Goal: Task Accomplishment & Management: Manage account settings

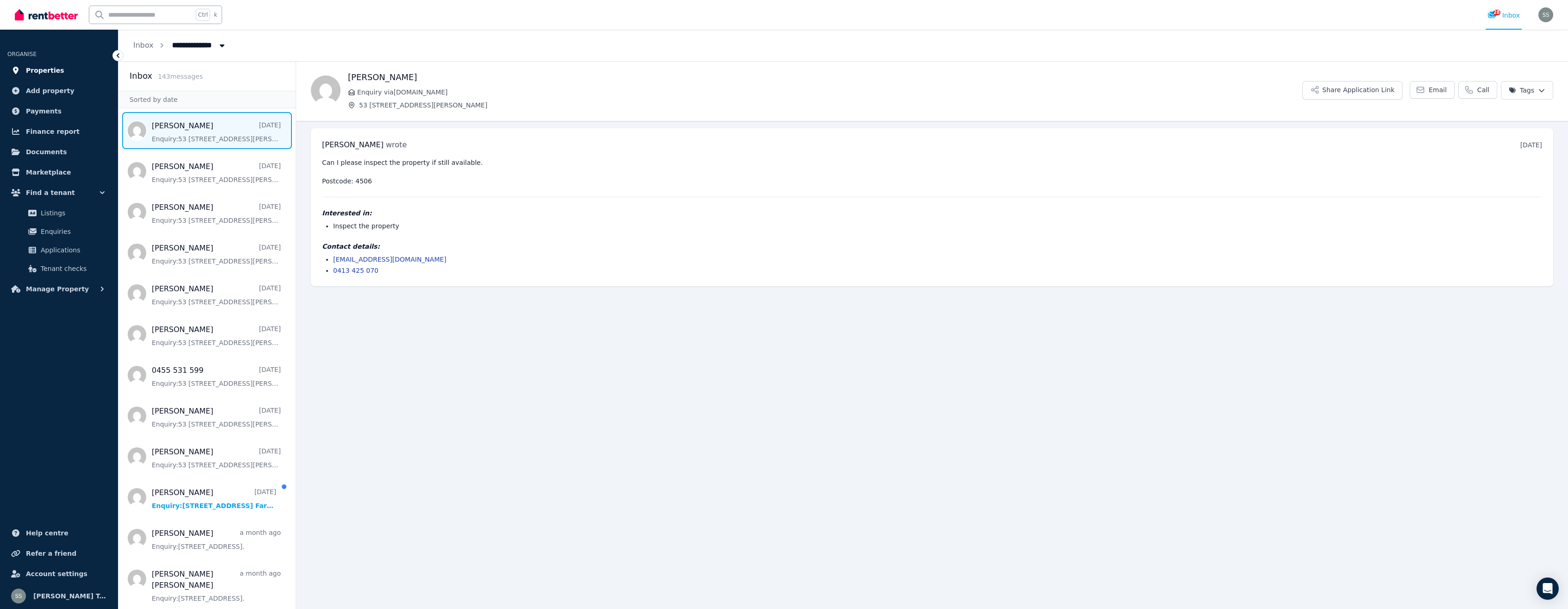
click at [45, 72] on span "Properties" at bounding box center [45, 70] width 38 height 11
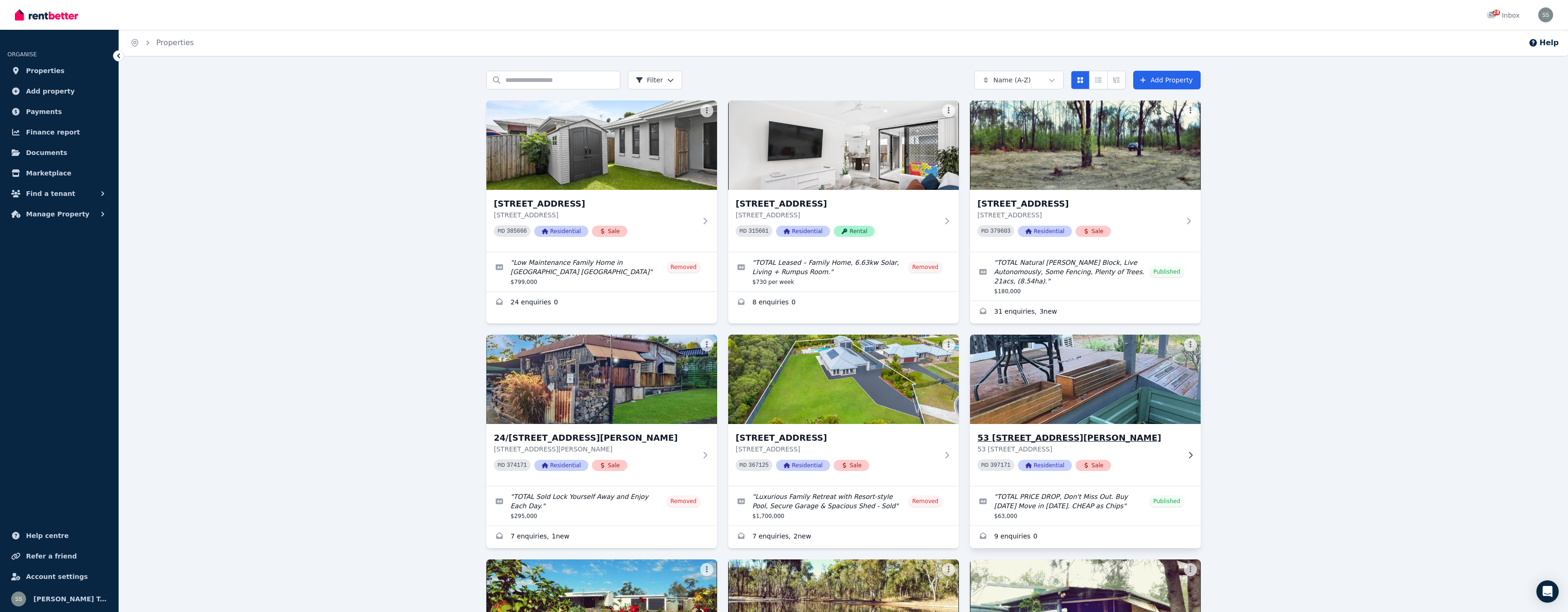
click at [1032, 431] on h3 "53 [STREET_ADDRESS][PERSON_NAME]" at bounding box center [1079, 438] width 203 height 13
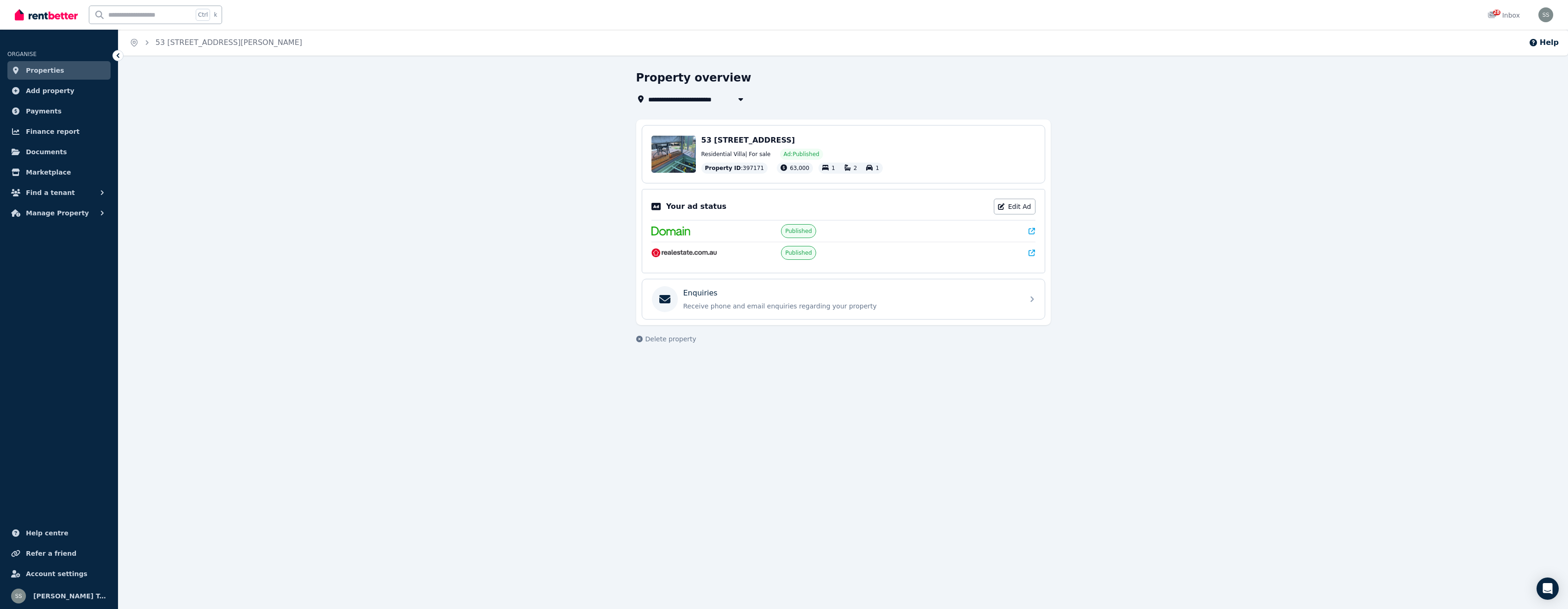
click at [1034, 254] on icon at bounding box center [1032, 253] width 7 height 7
click at [1012, 208] on link "Edit Ad" at bounding box center [1015, 206] width 41 height 16
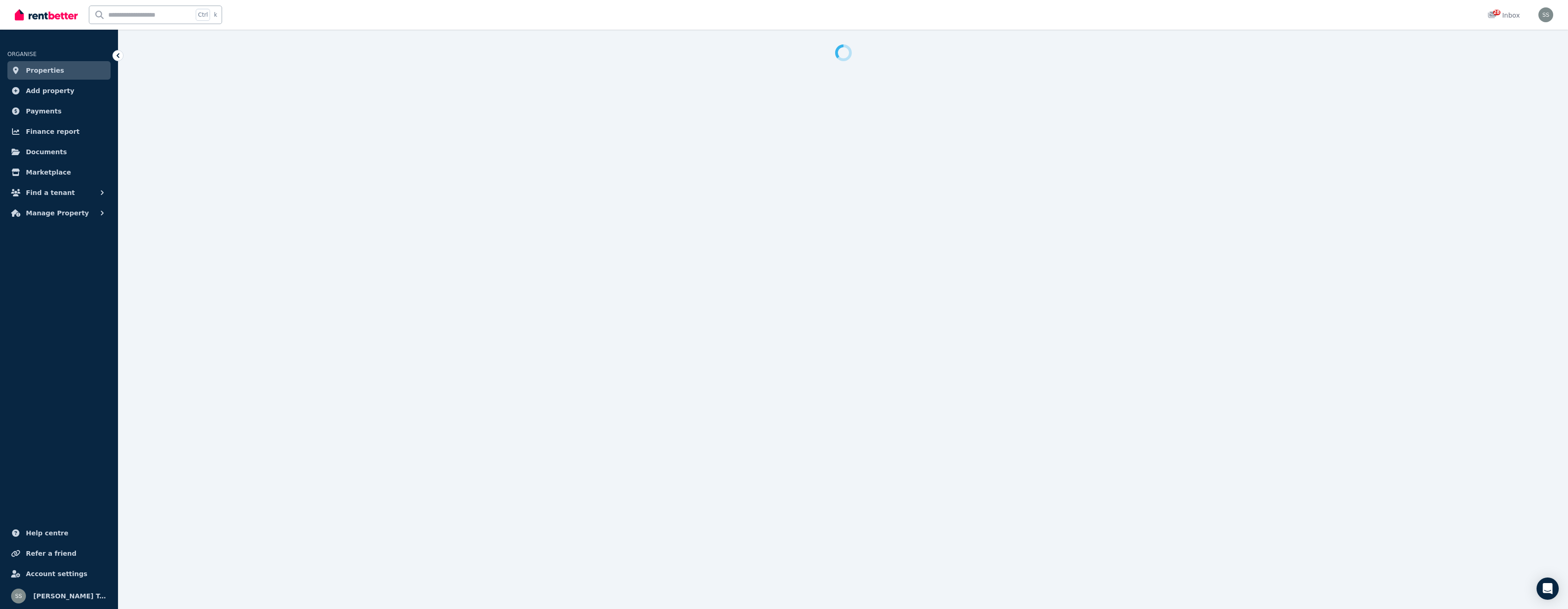
select select "**********"
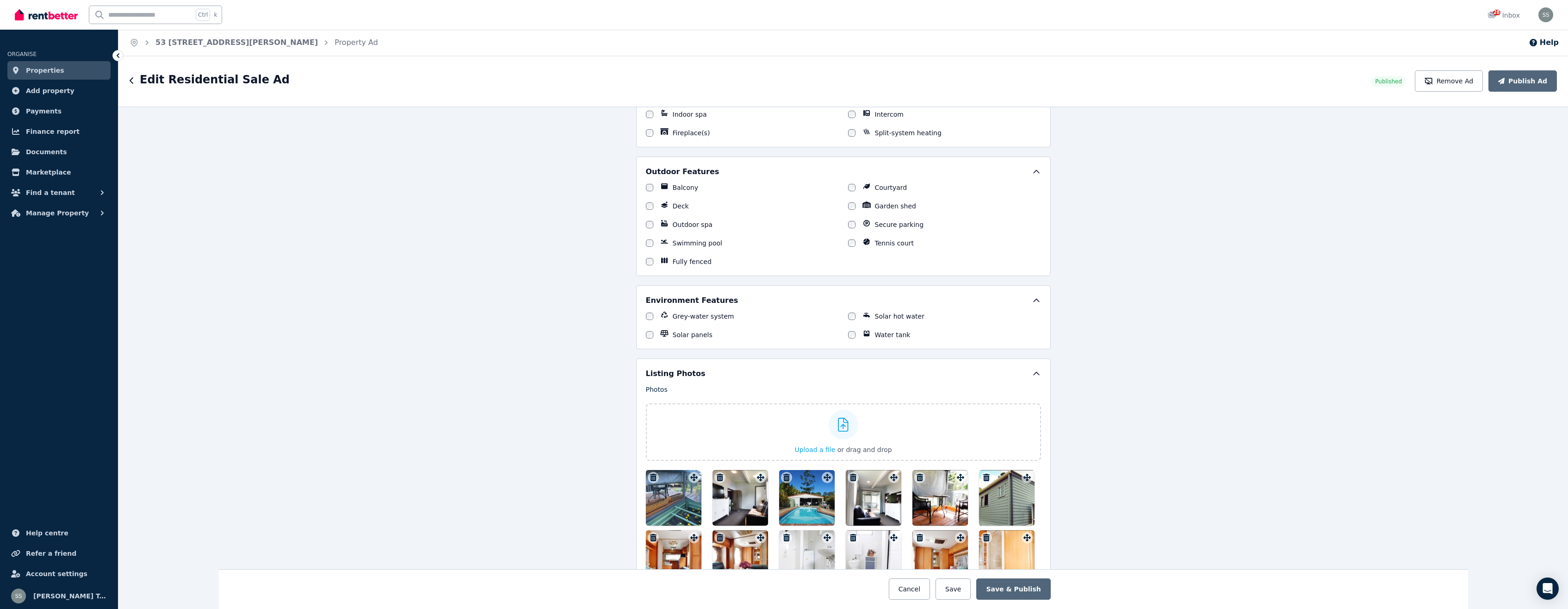
scroll to position [1050, 0]
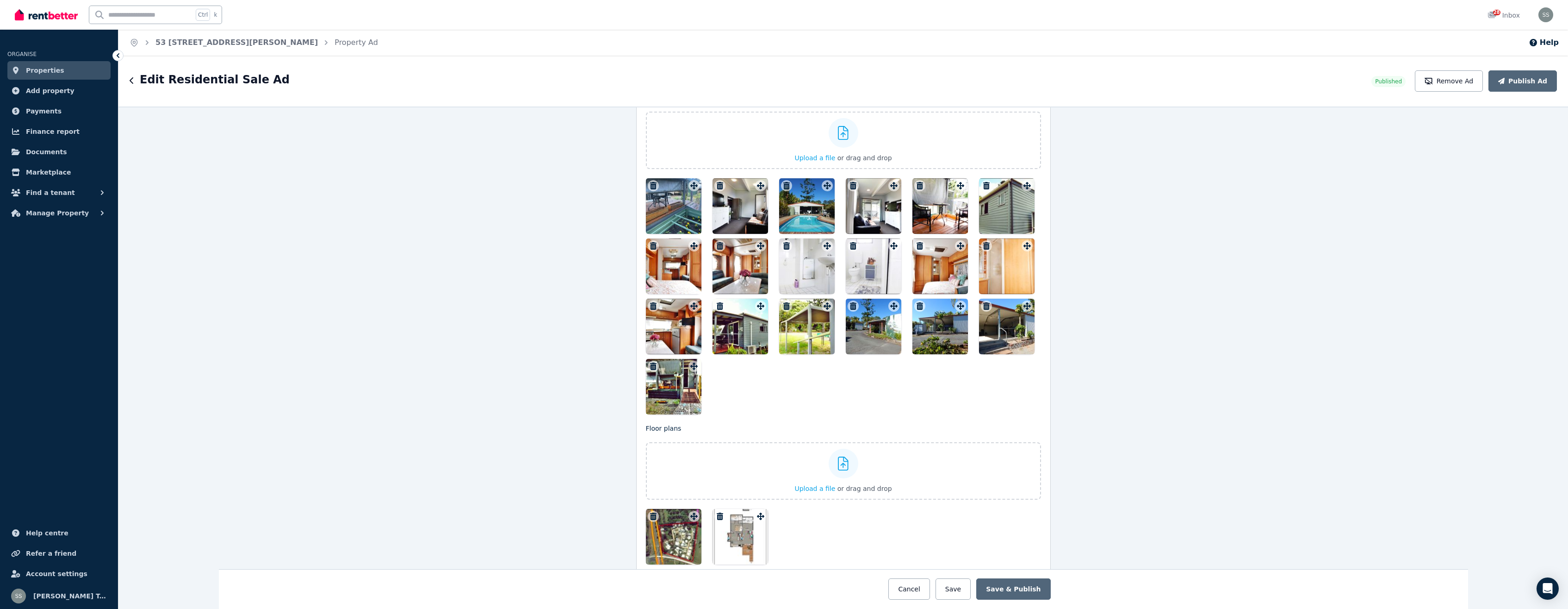
drag, startPoint x: 933, startPoint y: 211, endPoint x: 867, endPoint y: 216, distance: 66.2
click at [912, 216] on div at bounding box center [940, 206] width 55 height 55
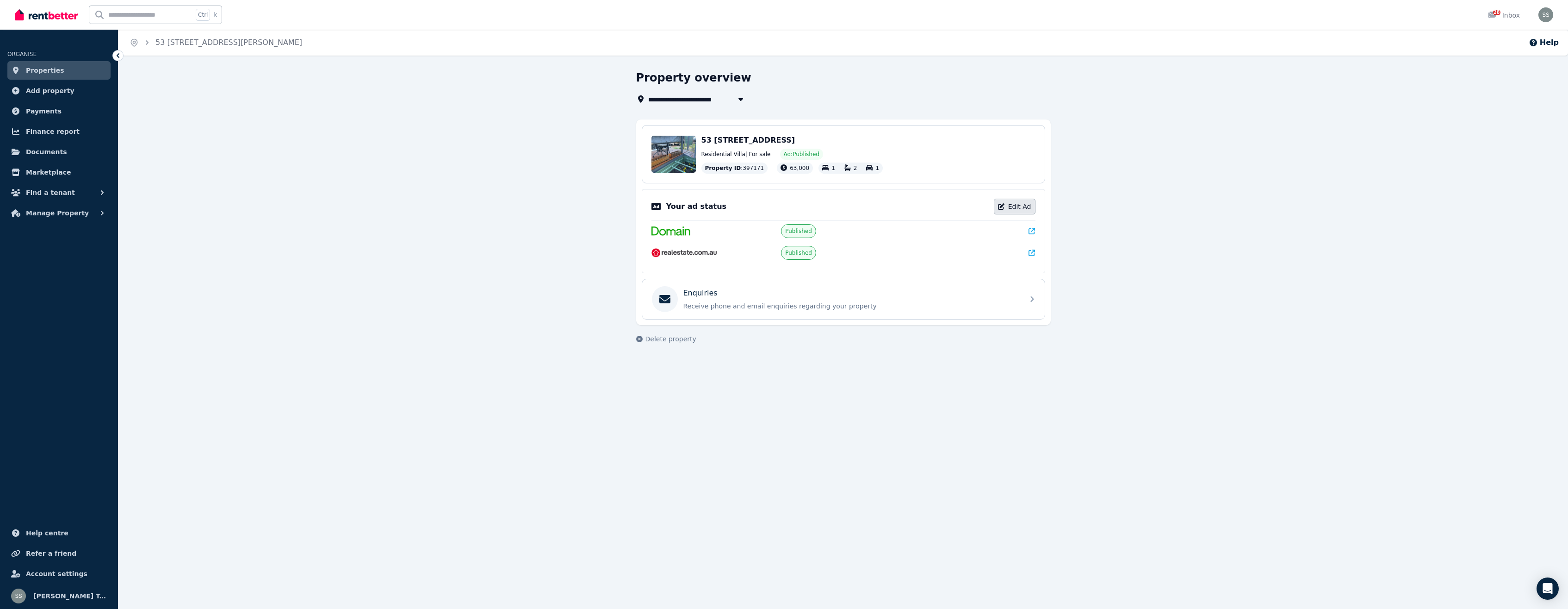
click at [1019, 206] on link "Edit Ad" at bounding box center [1015, 206] width 41 height 16
select select "**********"
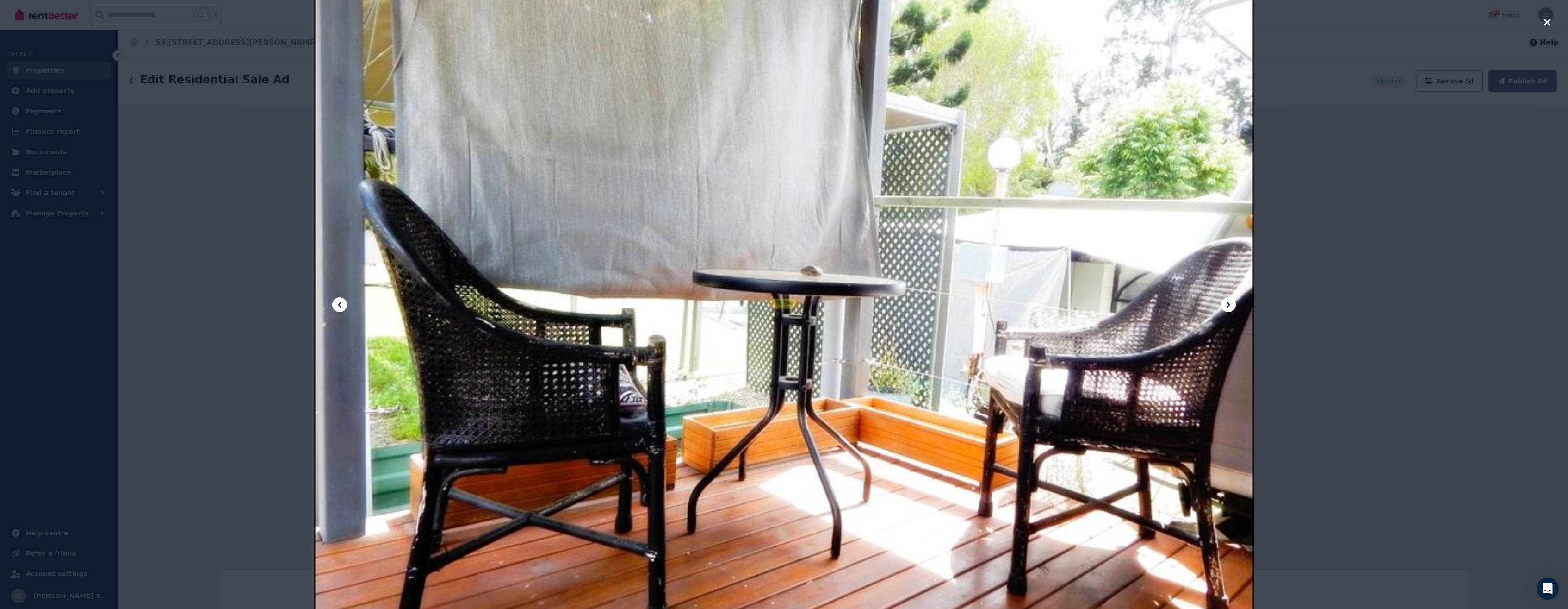
click at [1546, 21] on icon "button" at bounding box center [1547, 21] width 7 height 7
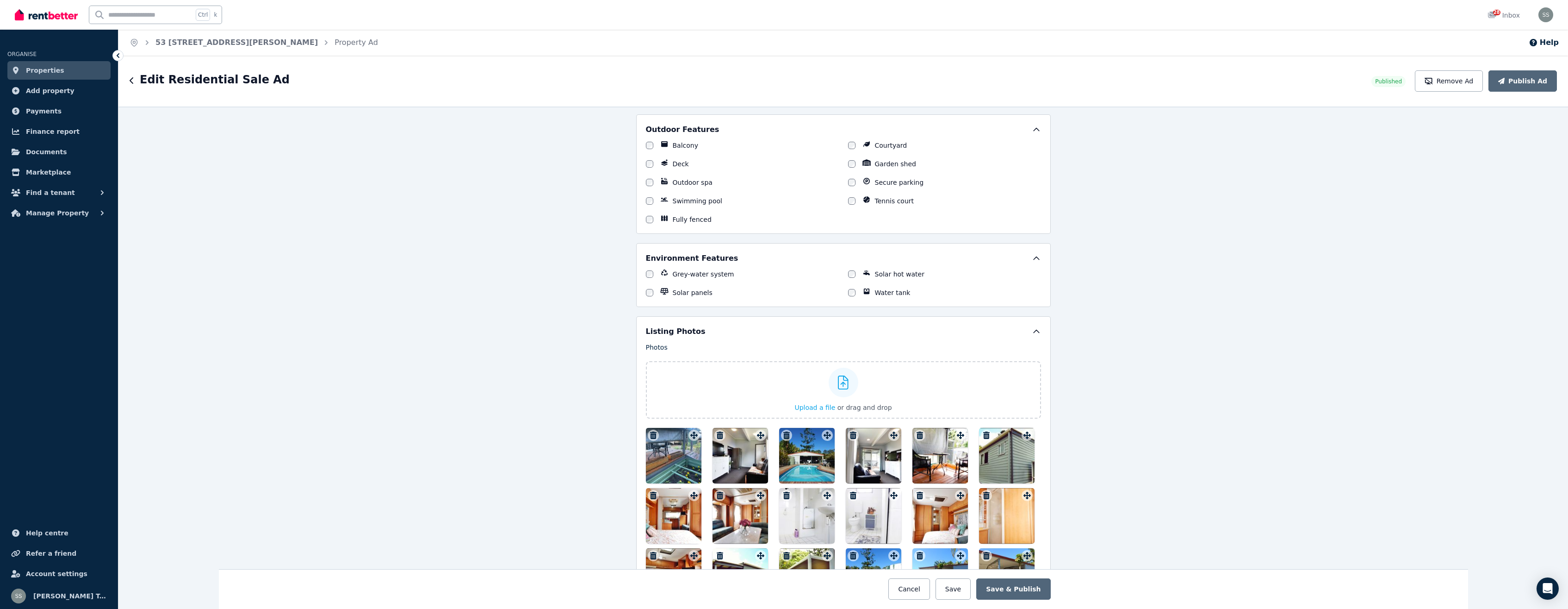
scroll to position [817, 0]
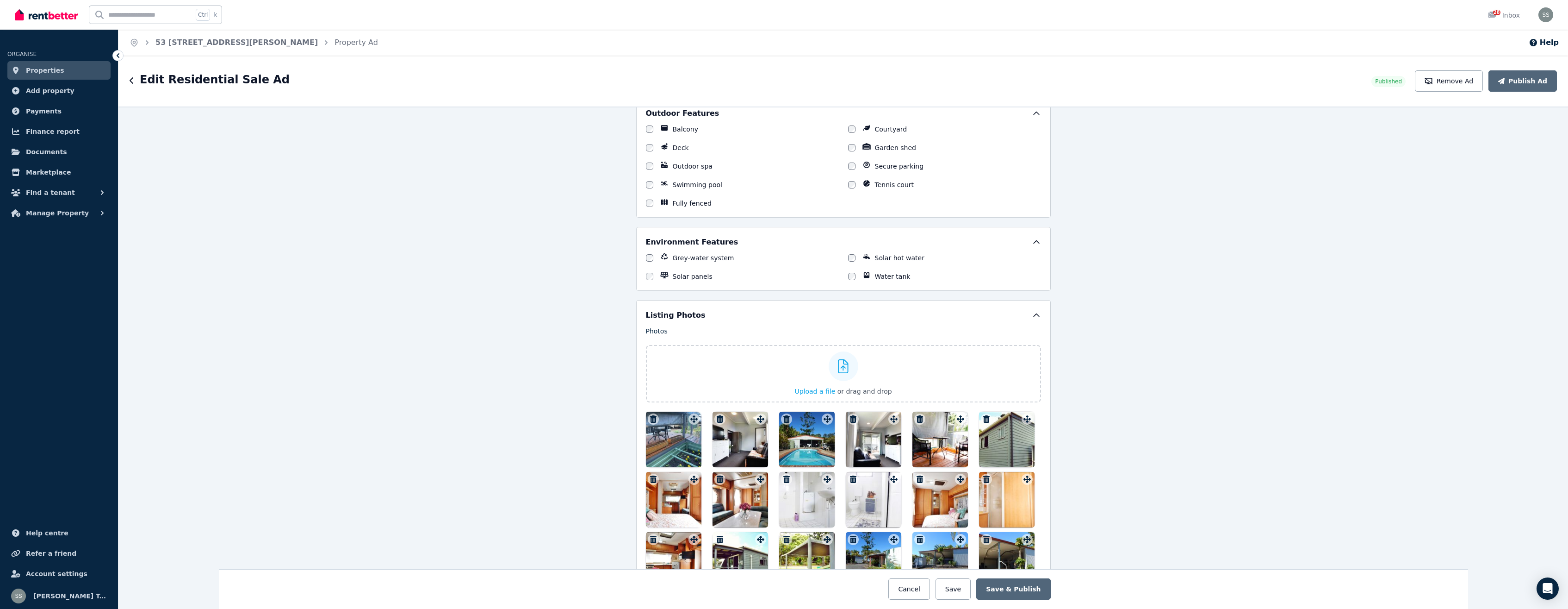
click at [957, 423] on div at bounding box center [961, 419] width 11 height 11
drag, startPoint x: 957, startPoint y: 423, endPoint x: 895, endPoint y: 419, distance: 62.1
click at [895, 419] on div at bounding box center [873, 439] width 55 height 55
click at [997, 588] on button "Save & Publish" at bounding box center [1013, 588] width 74 height 21
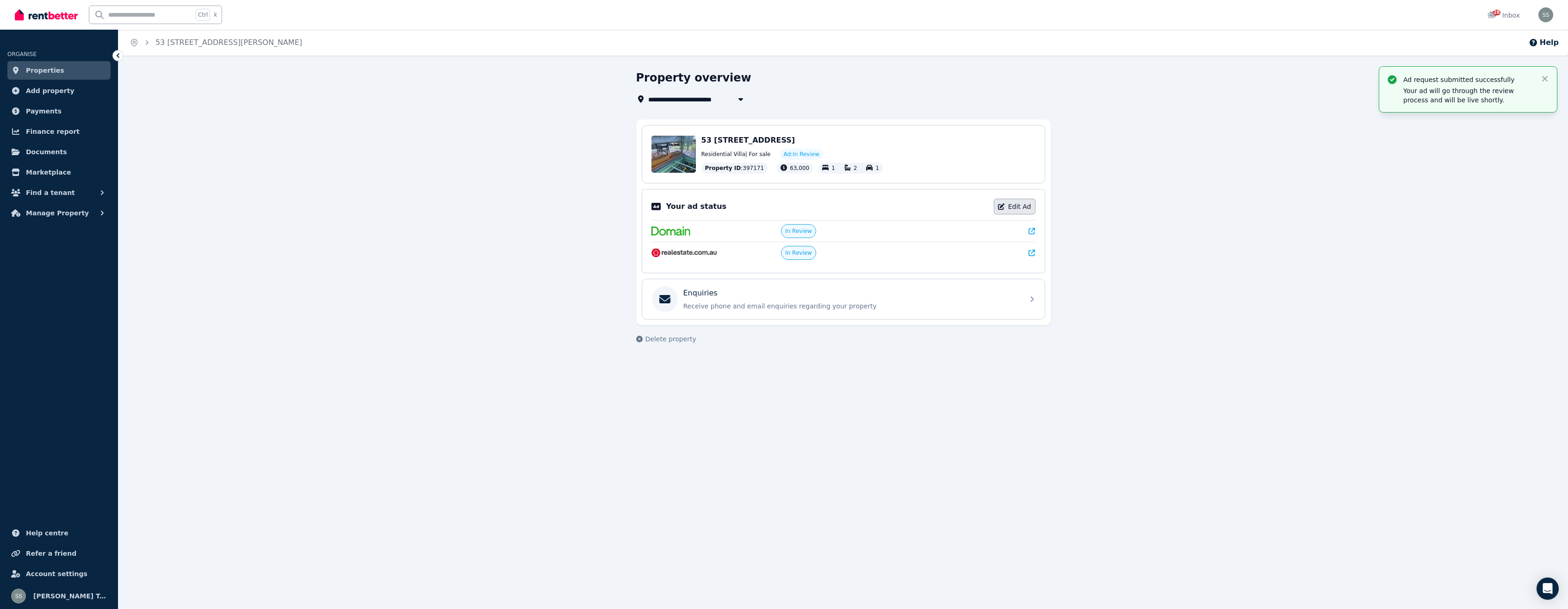
click at [1023, 208] on link "Edit Ad" at bounding box center [1015, 206] width 41 height 16
select select "**********"
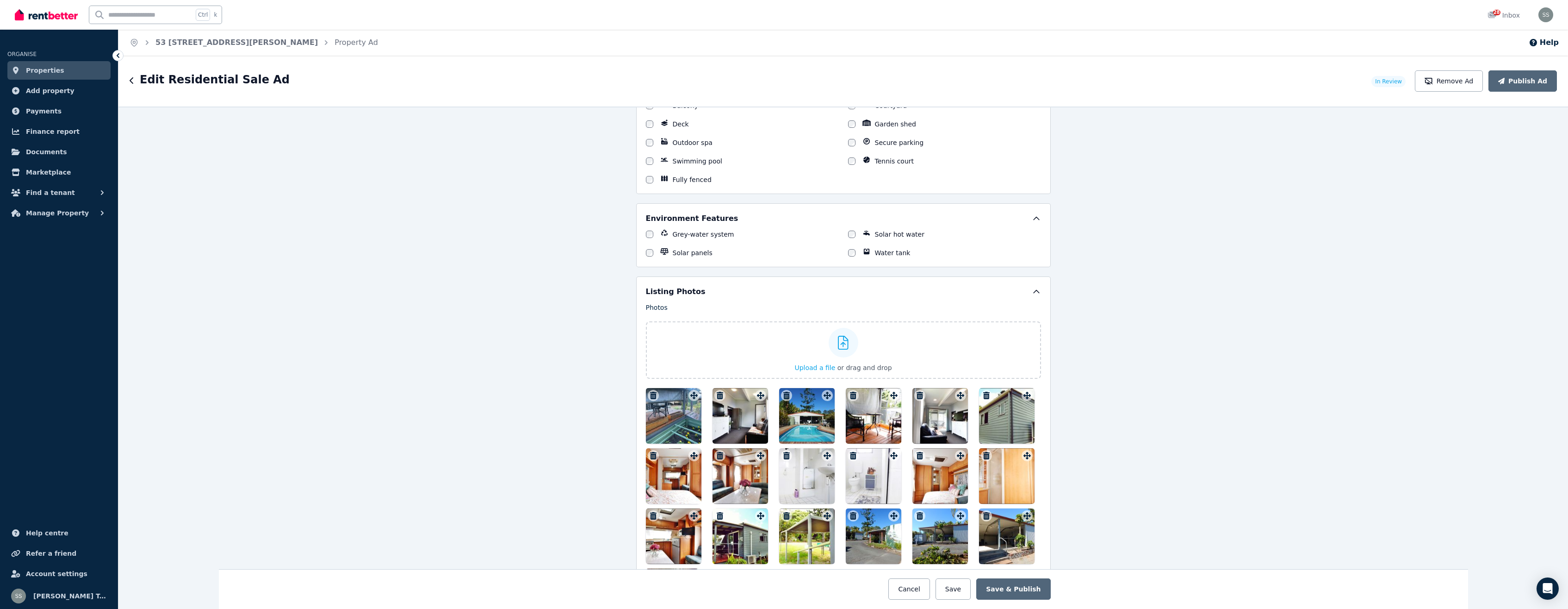
scroll to position [991, 0]
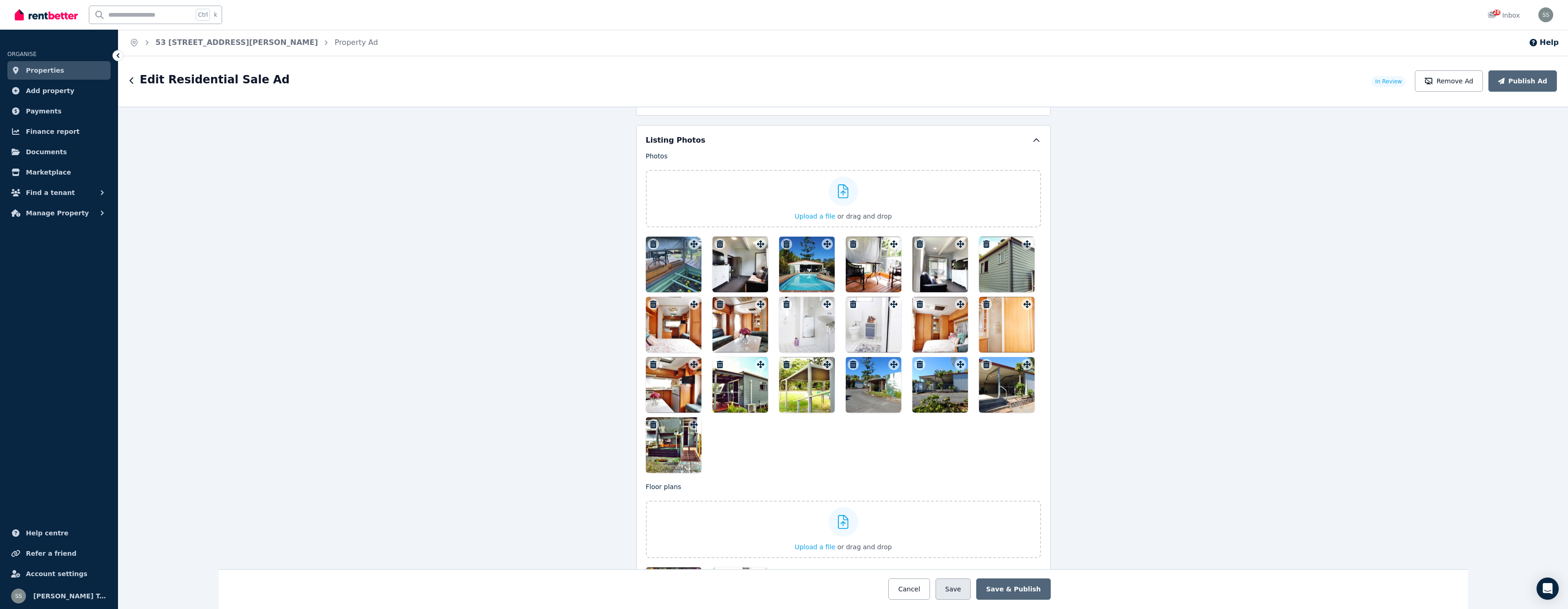
click at [962, 590] on button "Save" at bounding box center [953, 588] width 35 height 21
click at [1013, 592] on button "Save & Publish" at bounding box center [1013, 588] width 74 height 21
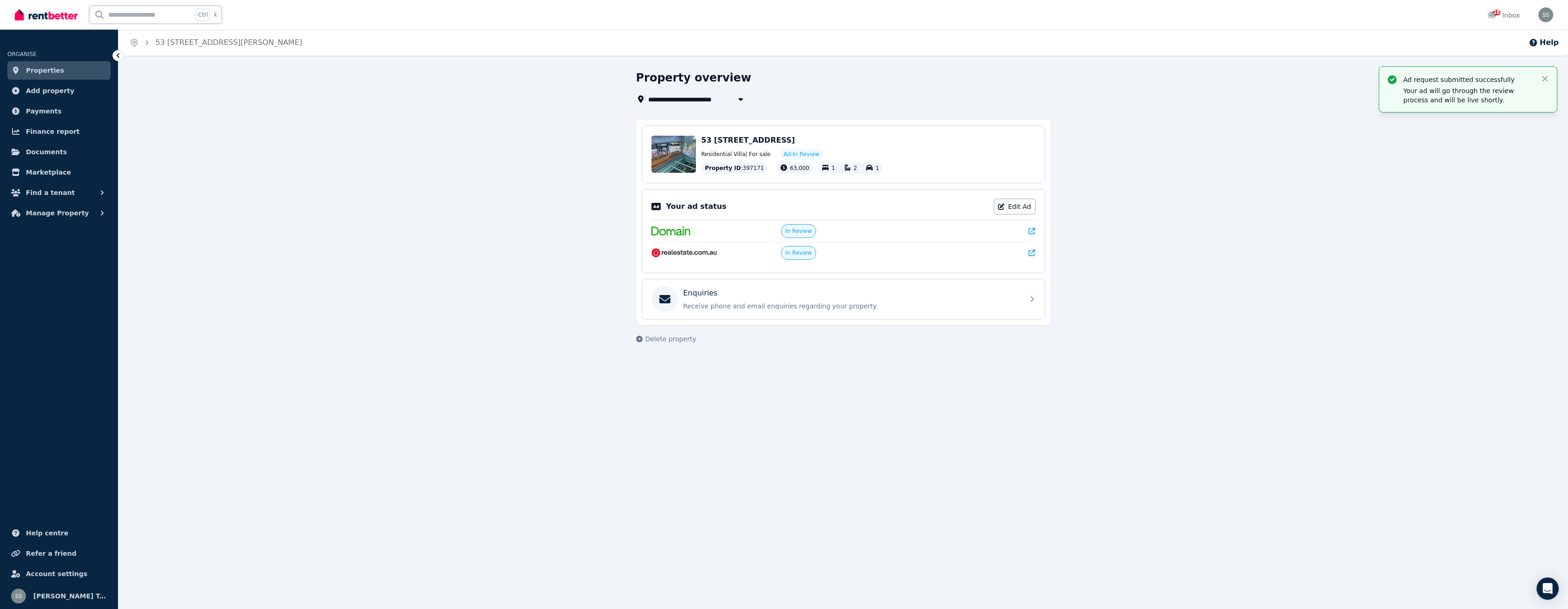
click at [803, 254] on span "In Review" at bounding box center [799, 253] width 27 height 7
click at [1032, 255] on icon at bounding box center [1032, 253] width 7 height 7
